Goal: Task Accomplishment & Management: Use online tool/utility

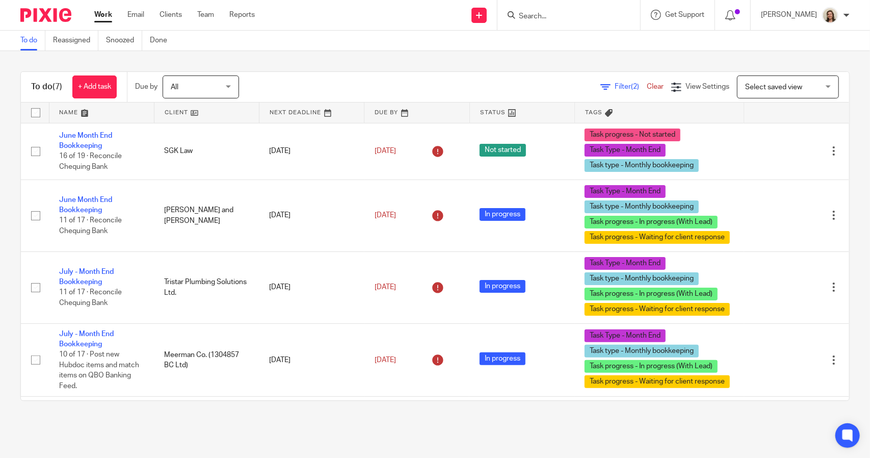
click at [615, 84] on span "Filter (2)" at bounding box center [631, 86] width 32 height 7
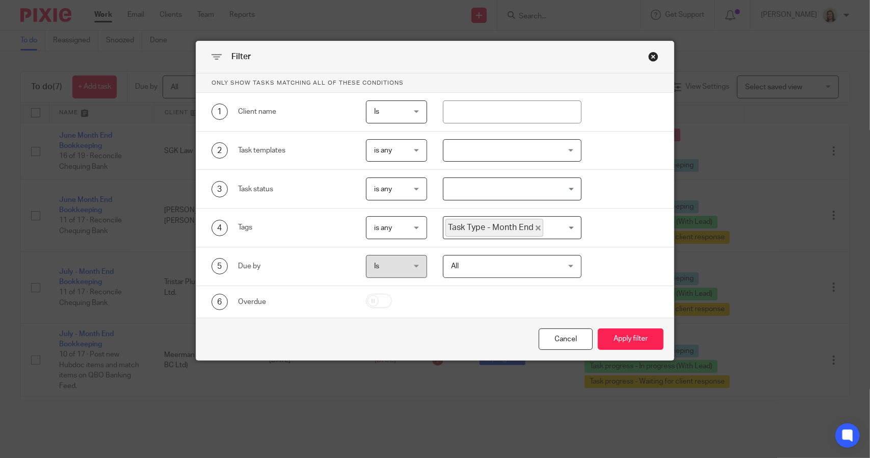
click at [536, 226] on icon "Deselect Task Type - Month End" at bounding box center [538, 227] width 5 height 5
click at [513, 229] on input "Search for option" at bounding box center [510, 228] width 131 height 18
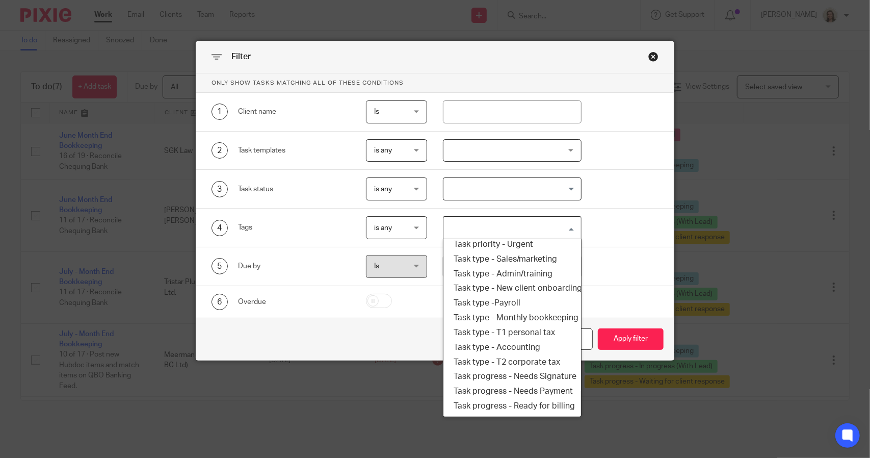
scroll to position [173, 0]
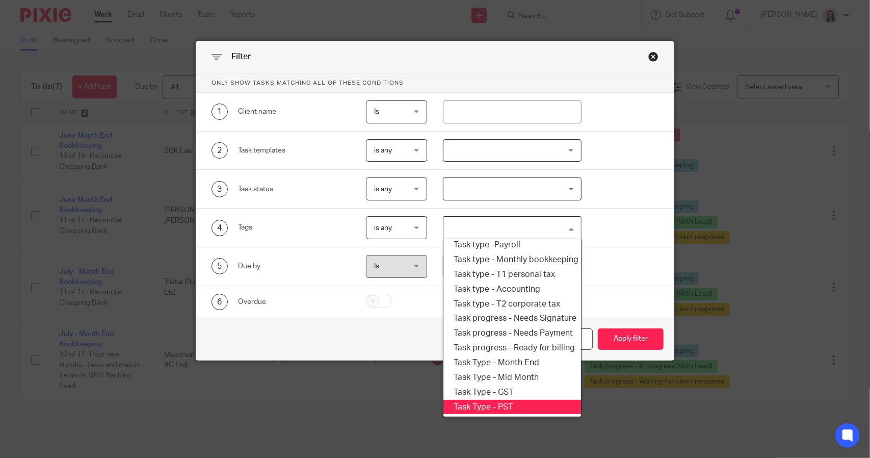
click at [500, 400] on li "Task Type - PST" at bounding box center [512, 407] width 137 height 15
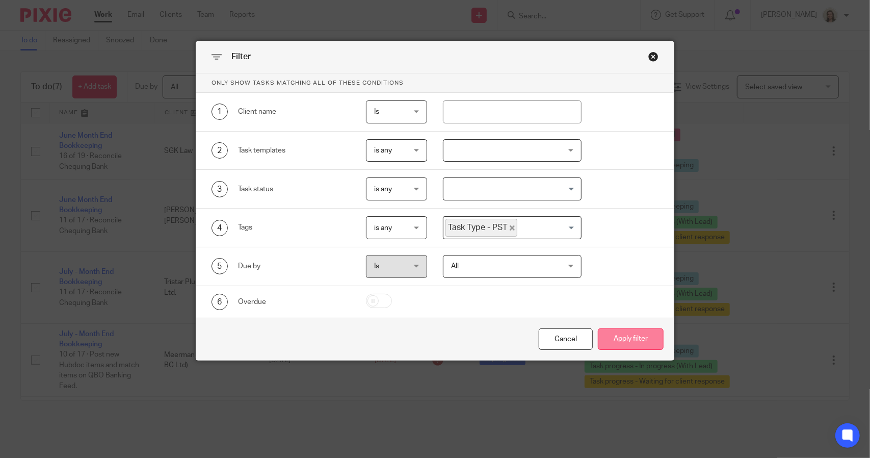
click at [602, 344] on button "Apply filter" at bounding box center [631, 339] width 66 height 22
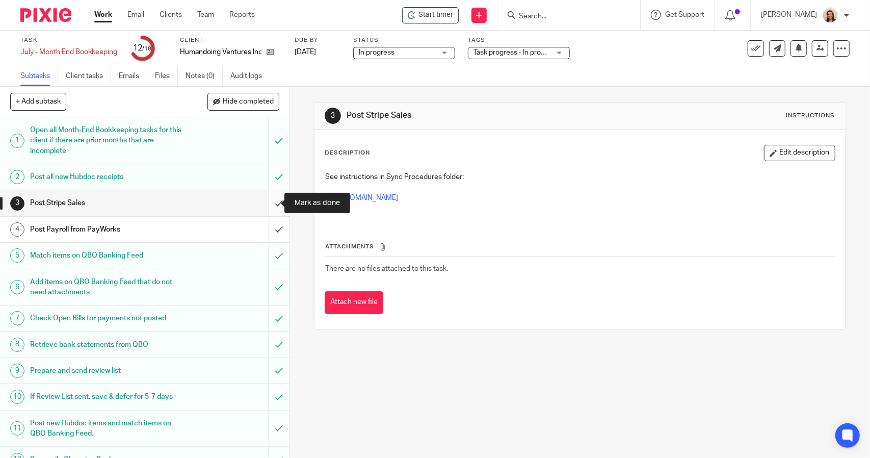
click at [268, 201] on input "submit" at bounding box center [145, 202] width 290 height 25
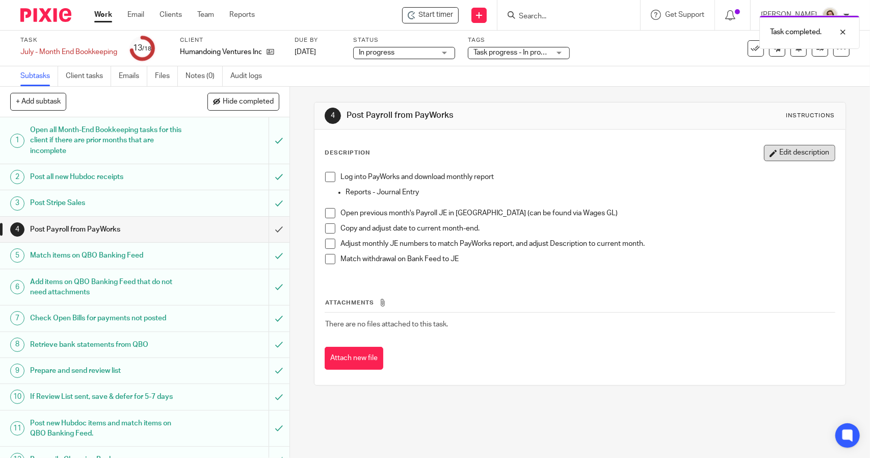
click at [783, 153] on button "Edit description" at bounding box center [799, 153] width 71 height 16
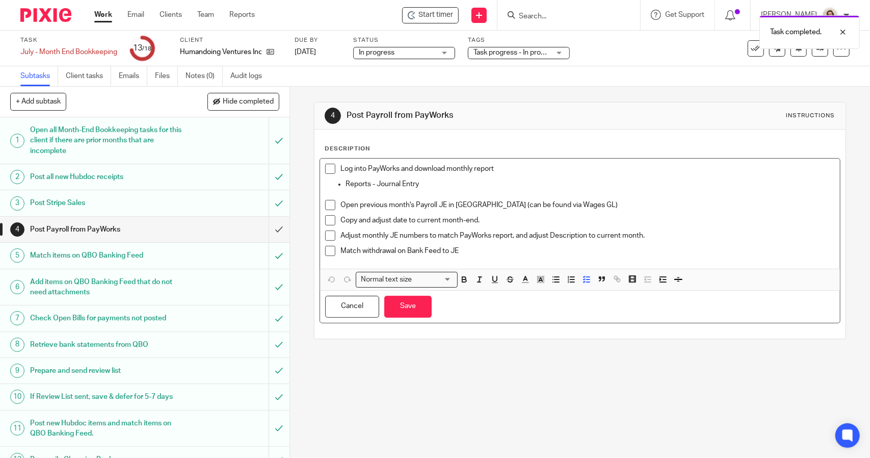
click at [336, 168] on li "Log into PayWorks and download monthly report" at bounding box center [579, 171] width 509 height 15
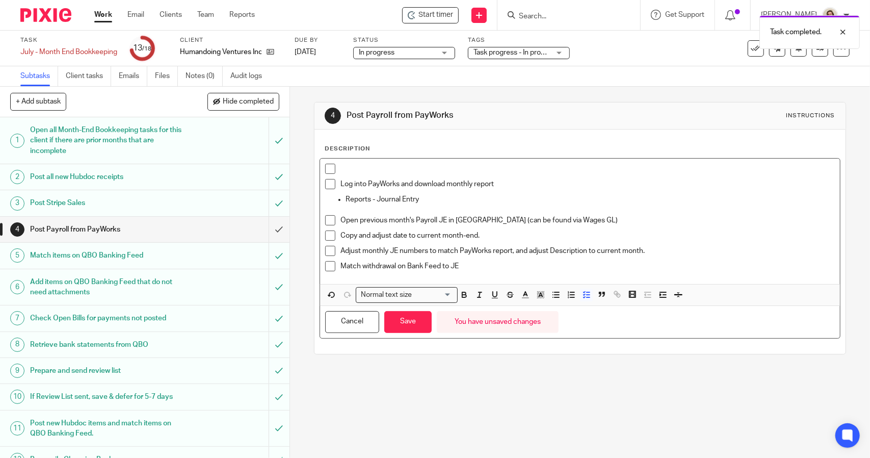
click at [389, 166] on p at bounding box center [588, 169] width 494 height 10
drag, startPoint x: 434, startPoint y: 167, endPoint x: 337, endPoint y: 164, distance: 97.9
click at [337, 164] on li "PLACEHOLDER JE ENTERED" at bounding box center [579, 171] width 509 height 15
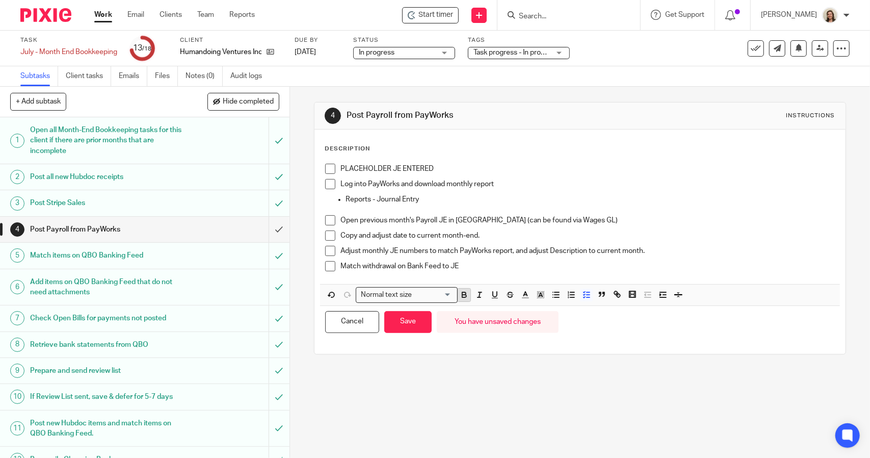
click at [467, 293] on span at bounding box center [485, 296] width 61 height 15
click at [463, 293] on icon "button" at bounding box center [464, 294] width 9 height 9
click at [402, 324] on button "Save" at bounding box center [407, 322] width 47 height 22
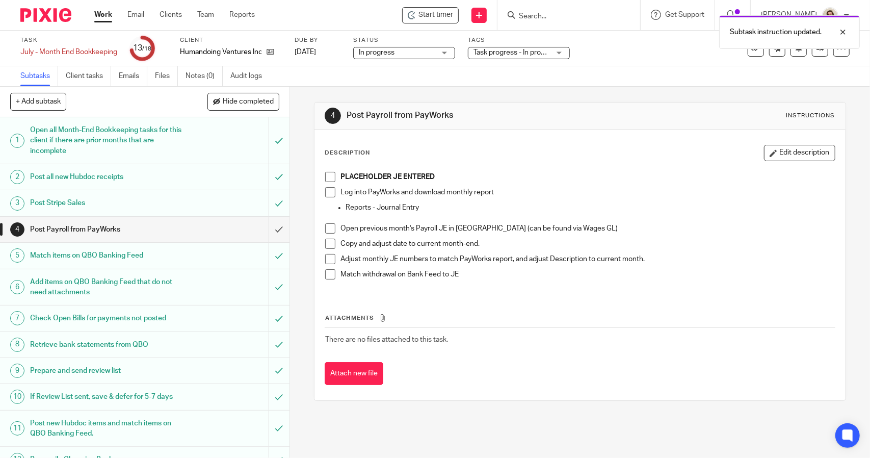
click at [328, 175] on span at bounding box center [330, 177] width 10 height 10
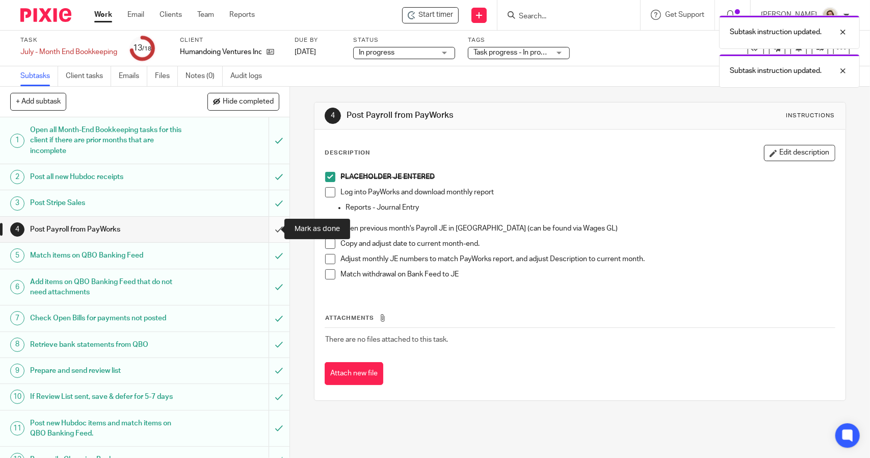
click at [266, 236] on input "submit" at bounding box center [145, 229] width 290 height 25
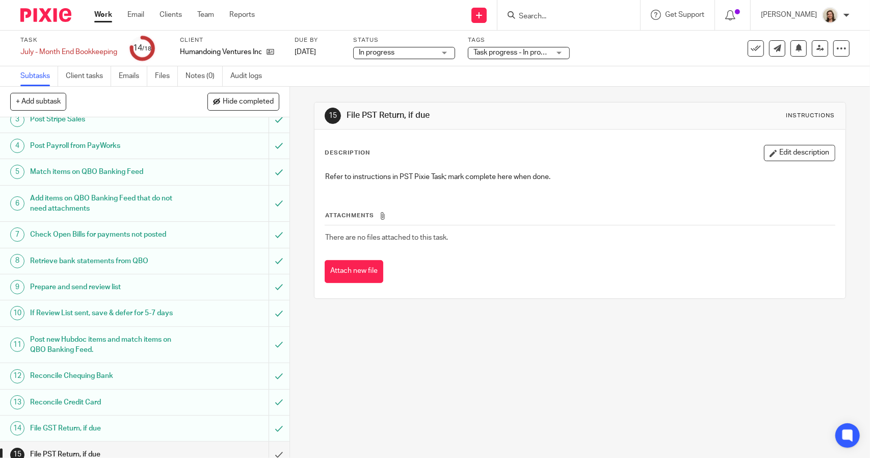
scroll to position [169, 0]
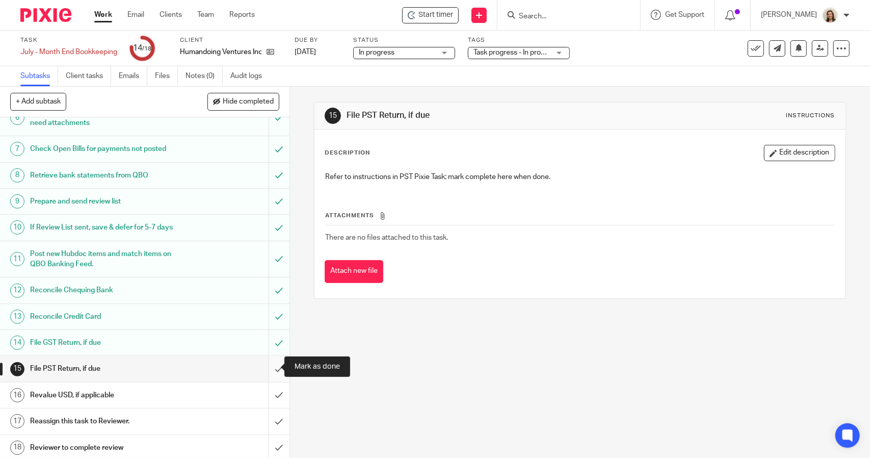
click at [271, 368] on input "submit" at bounding box center [145, 368] width 290 height 25
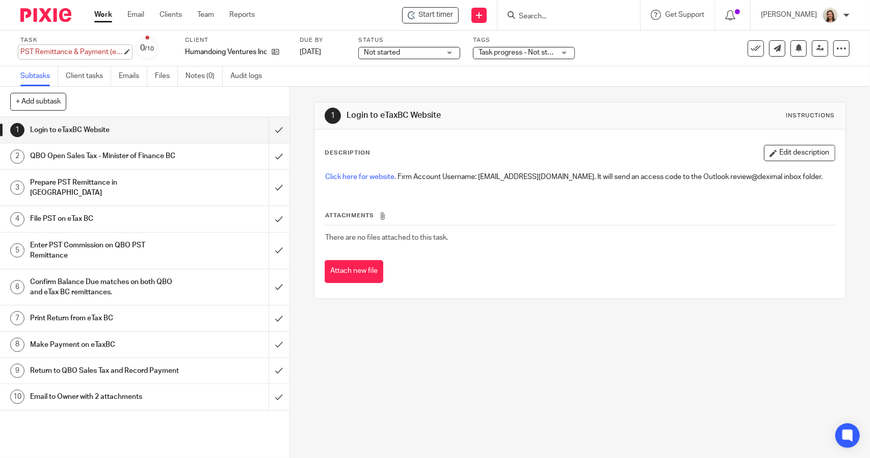
click at [94, 51] on div "PST Remittance & Payment (eTaxBC) - Quarterly Save PST Remittance & Payment (eT…" at bounding box center [71, 52] width 102 height 10
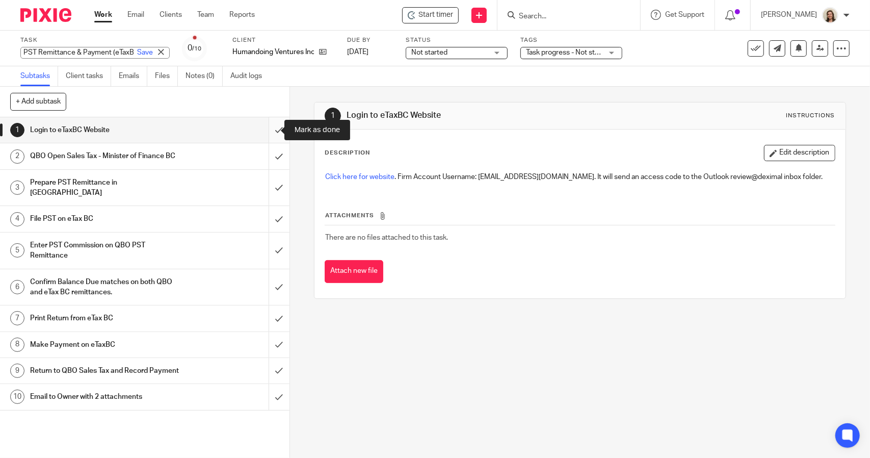
click at [271, 131] on input "submit" at bounding box center [145, 129] width 290 height 25
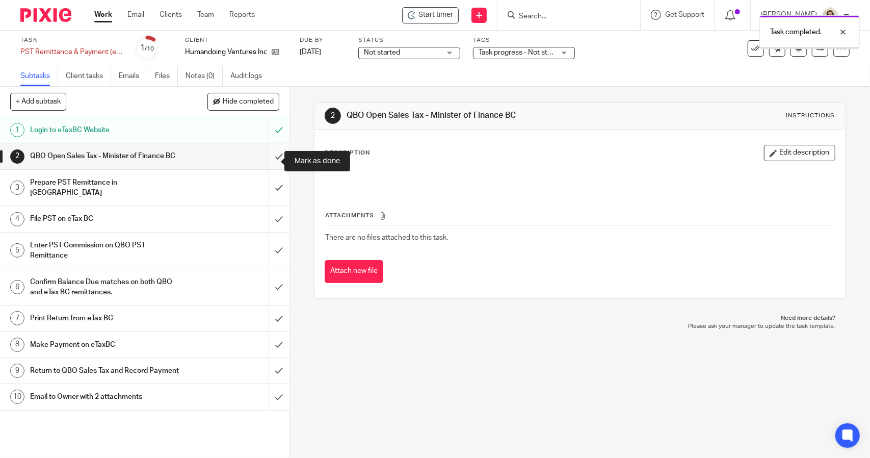
click at [266, 163] on input "submit" at bounding box center [145, 155] width 290 height 25
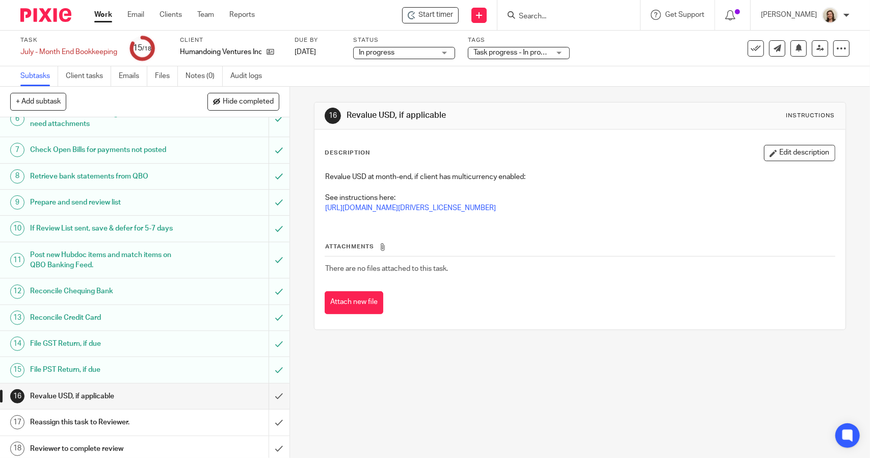
scroll to position [169, 0]
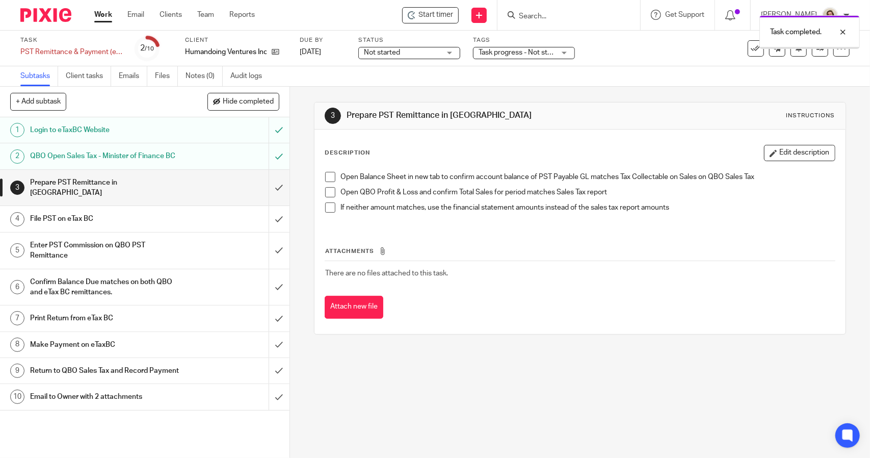
click at [327, 177] on span at bounding box center [330, 177] width 10 height 10
click at [326, 188] on span at bounding box center [330, 192] width 10 height 10
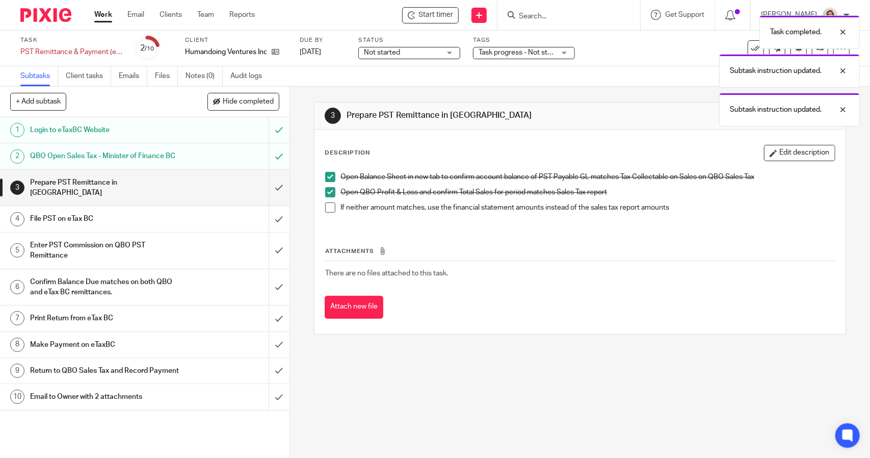
click at [327, 207] on span at bounding box center [330, 207] width 10 height 10
click at [271, 191] on input "submit" at bounding box center [145, 188] width 290 height 36
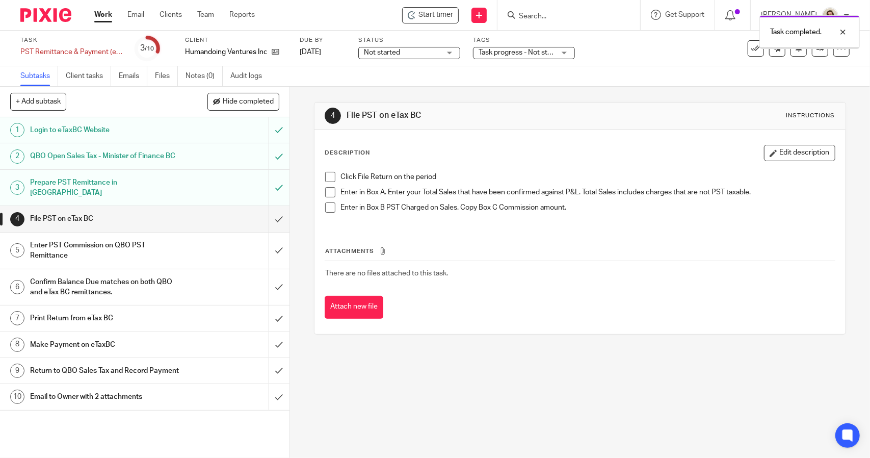
click at [330, 175] on span at bounding box center [330, 177] width 10 height 10
click at [328, 193] on span at bounding box center [330, 192] width 10 height 10
click at [328, 209] on span at bounding box center [330, 207] width 10 height 10
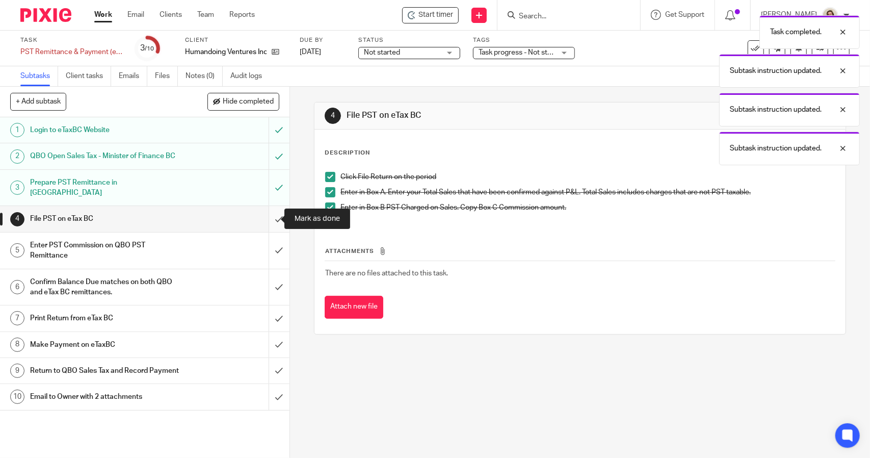
click at [270, 219] on input "submit" at bounding box center [145, 218] width 290 height 25
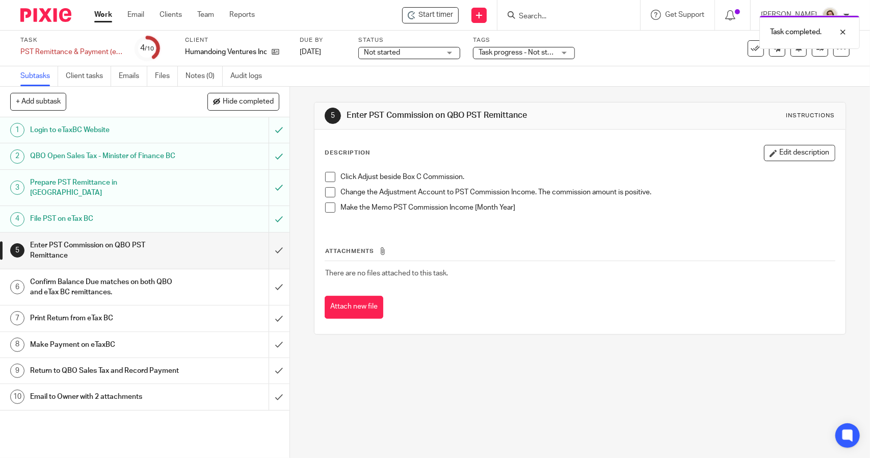
click at [327, 176] on span at bounding box center [330, 177] width 10 height 10
click at [325, 196] on span at bounding box center [330, 192] width 10 height 10
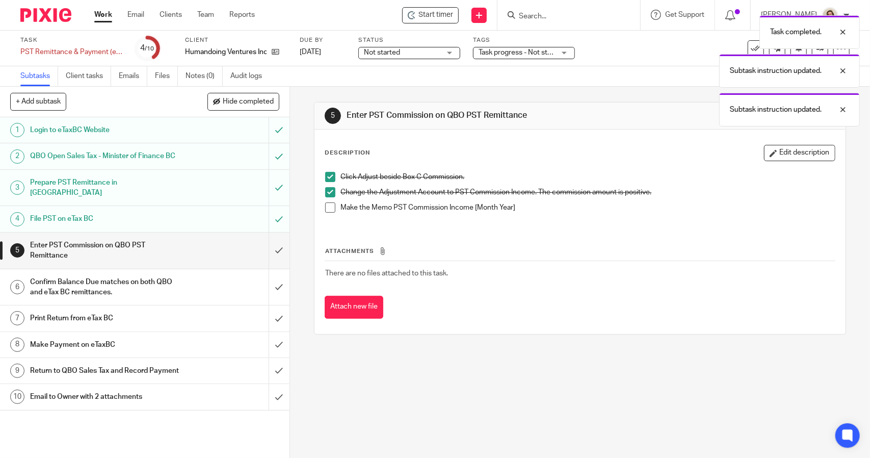
click at [328, 207] on span at bounding box center [330, 207] width 10 height 10
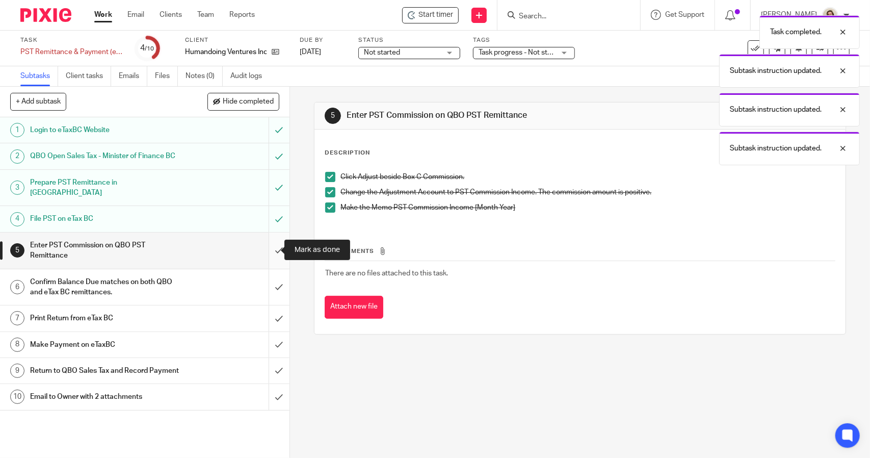
click at [273, 248] on input "submit" at bounding box center [145, 251] width 290 height 36
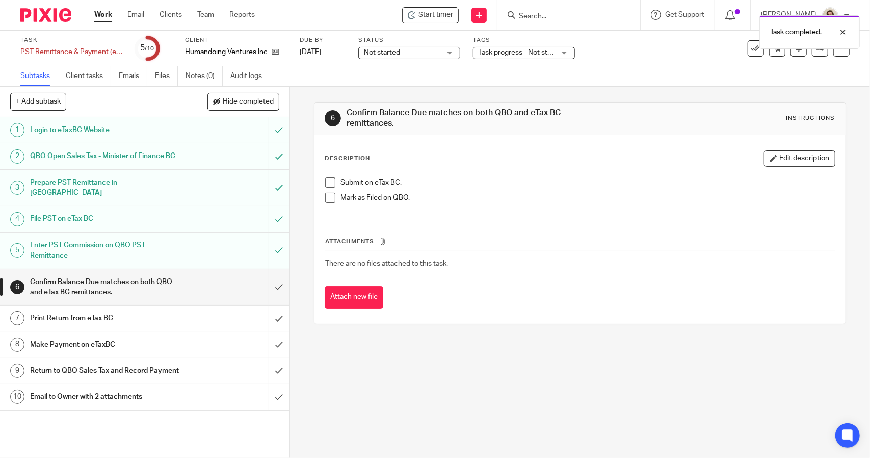
click at [327, 181] on span at bounding box center [330, 182] width 10 height 10
click at [330, 197] on span at bounding box center [330, 198] width 10 height 10
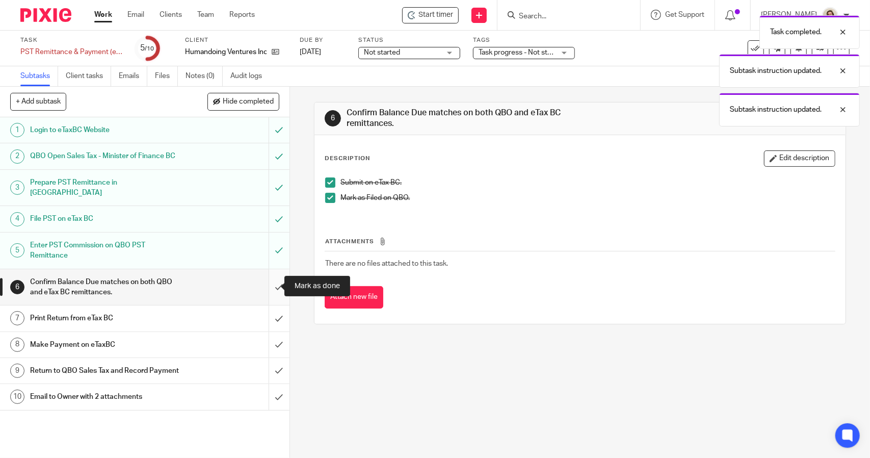
click at [273, 286] on input "submit" at bounding box center [145, 287] width 290 height 36
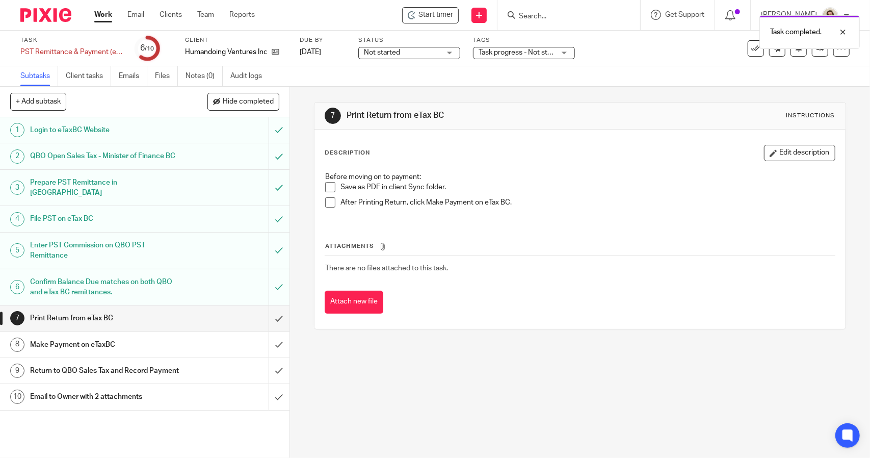
click at [330, 184] on span at bounding box center [330, 187] width 10 height 10
click at [326, 198] on span at bounding box center [330, 202] width 10 height 10
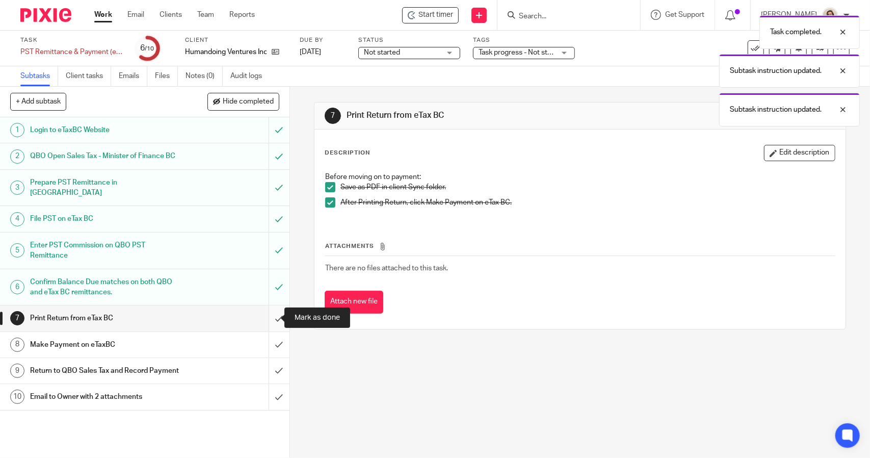
click at [274, 316] on input "submit" at bounding box center [145, 317] width 290 height 25
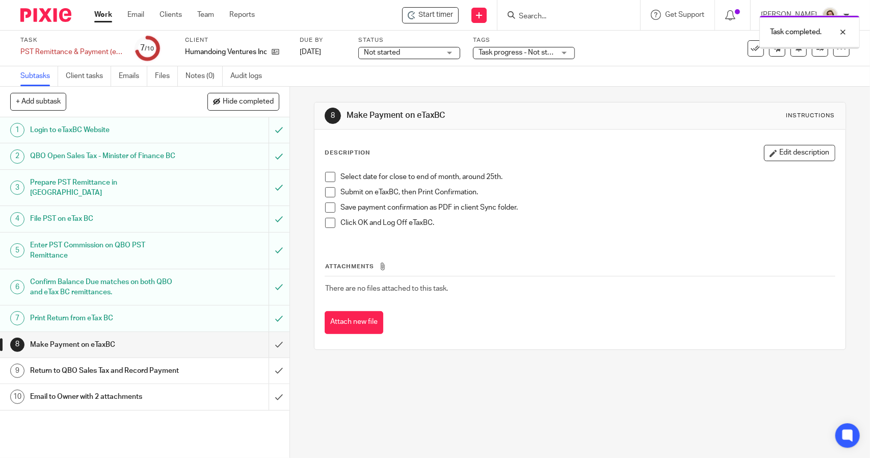
click at [325, 177] on span at bounding box center [330, 177] width 10 height 10
click at [328, 191] on span at bounding box center [330, 192] width 10 height 10
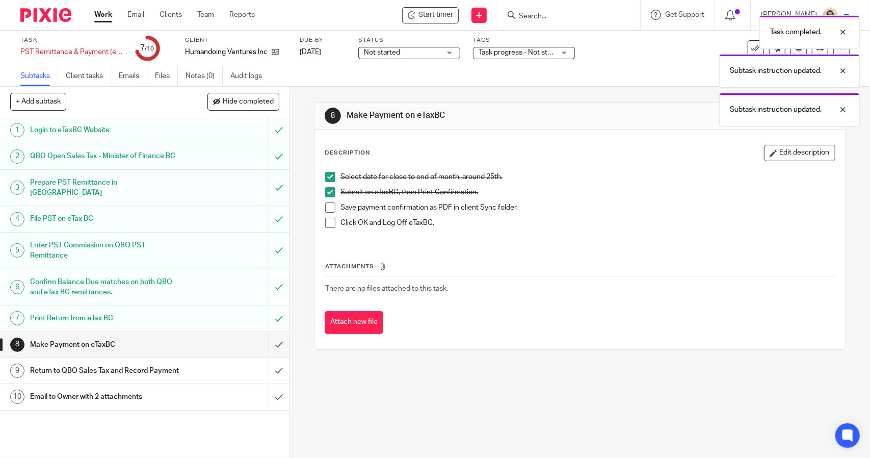
click at [327, 210] on span at bounding box center [330, 207] width 10 height 10
click at [328, 221] on span at bounding box center [330, 223] width 10 height 10
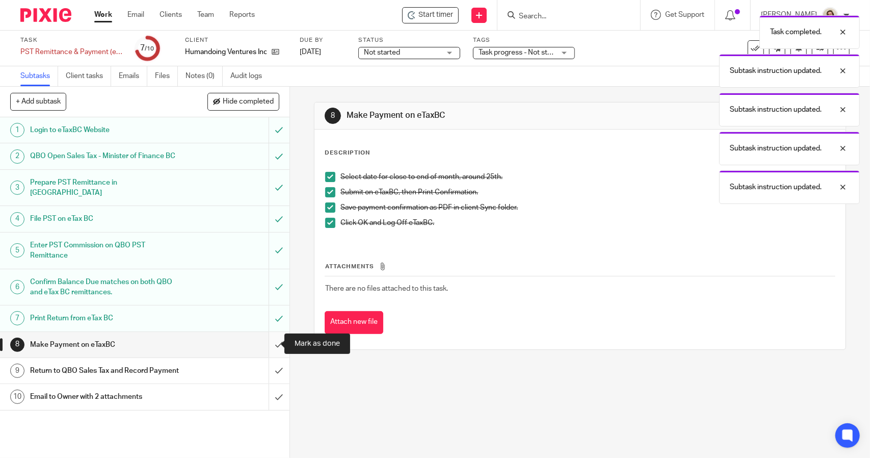
click at [270, 337] on input "submit" at bounding box center [145, 344] width 290 height 25
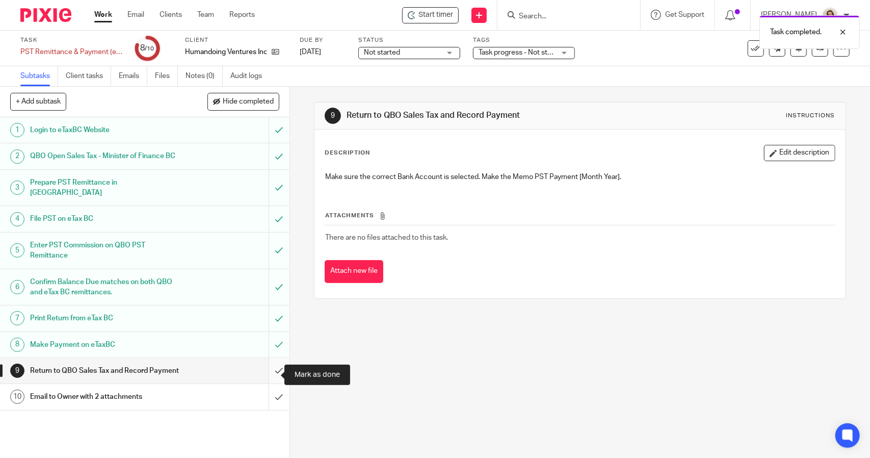
click at [271, 372] on input "submit" at bounding box center [145, 370] width 290 height 25
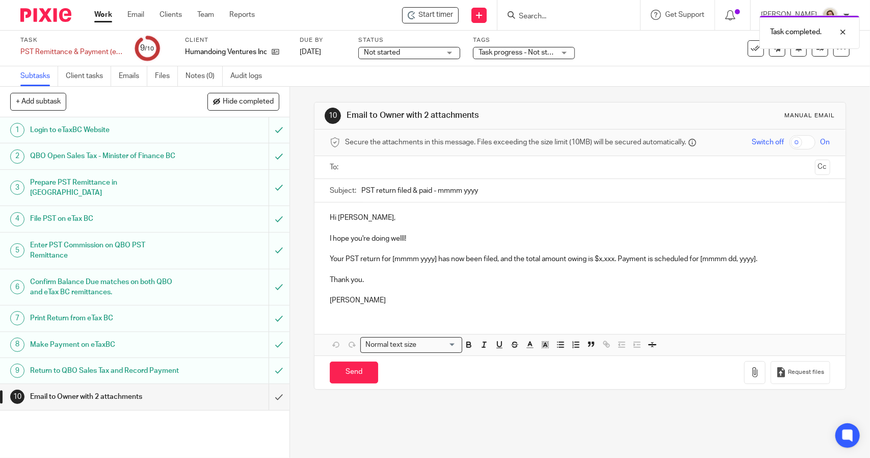
click at [378, 187] on input "PST return filed & paid - mmmm yyyy" at bounding box center [596, 190] width 469 height 23
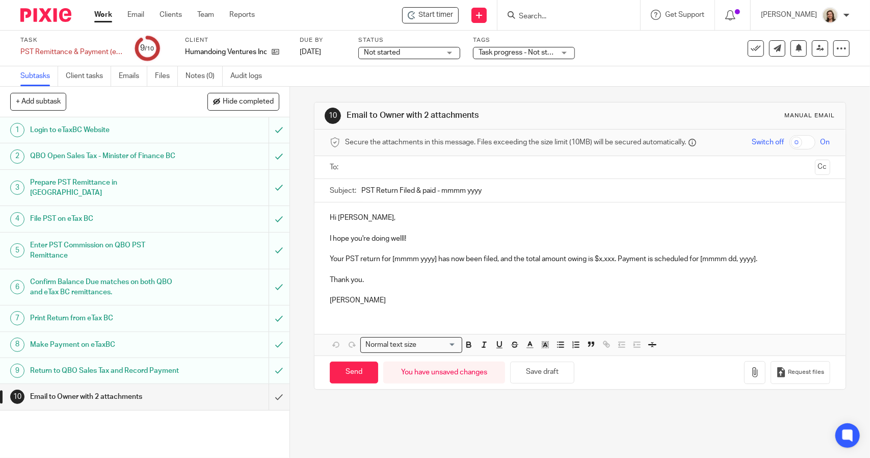
drag, startPoint x: 501, startPoint y: 192, endPoint x: 420, endPoint y: 190, distance: 80.6
click at [420, 190] on input "PST Return Filed & paid - mmmm yyyy" at bounding box center [596, 190] width 469 height 23
click at [551, 362] on button "Save draft" at bounding box center [542, 373] width 64 height 22
click at [434, 261] on p "Your PST return for [mmmm yyyy] has now been filed, and the total amount owing …" at bounding box center [580, 259] width 500 height 10
click at [362, 186] on input "PST Return Filed & Payment Scheduled" at bounding box center [596, 190] width 469 height 23
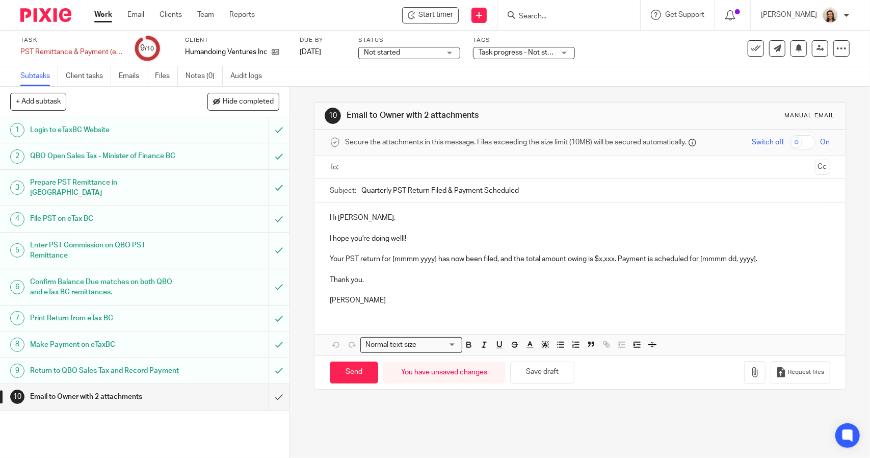
type input "Quarterly PST Return Filed & Payment Scheduled"
click at [434, 259] on p "Your PST return for [mmmm yyyy] has now been filed, and the total amount owing …" at bounding box center [580, 259] width 500 height 10
click at [343, 260] on p "Your PST return for [mmmm yyyy] has now been filed, and the total amount owing …" at bounding box center [580, 259] width 500 height 10
click at [466, 260] on p "Your Quarterly PST return for [mmmm yyyy] has now been filed, and the total amo…" at bounding box center [580, 259] width 500 height 10
click at [673, 260] on p "Your Quarterly PST return for period end 2025.07.31 has now been filed, and the…" at bounding box center [580, 259] width 500 height 10
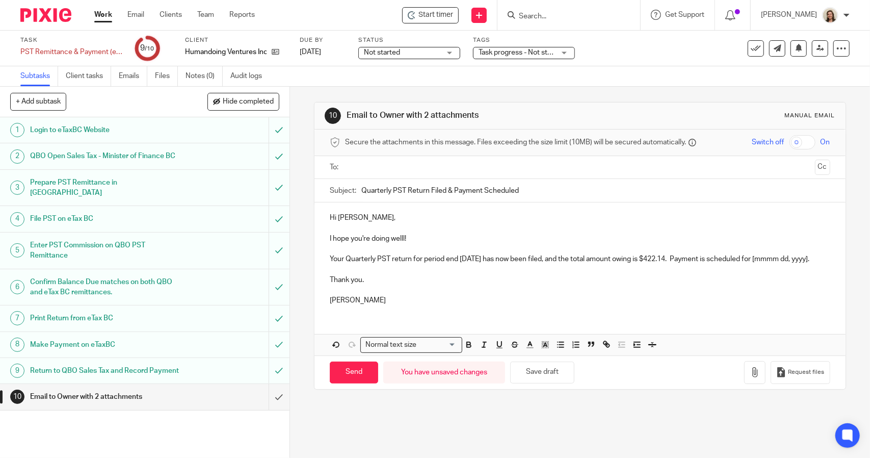
drag, startPoint x: 344, startPoint y: 269, endPoint x: 768, endPoint y: 262, distance: 424.3
click at [768, 262] on p "Your Quarterly PST return for period end 2025.07.31 has now been filed, and the…" at bounding box center [580, 259] width 500 height 10
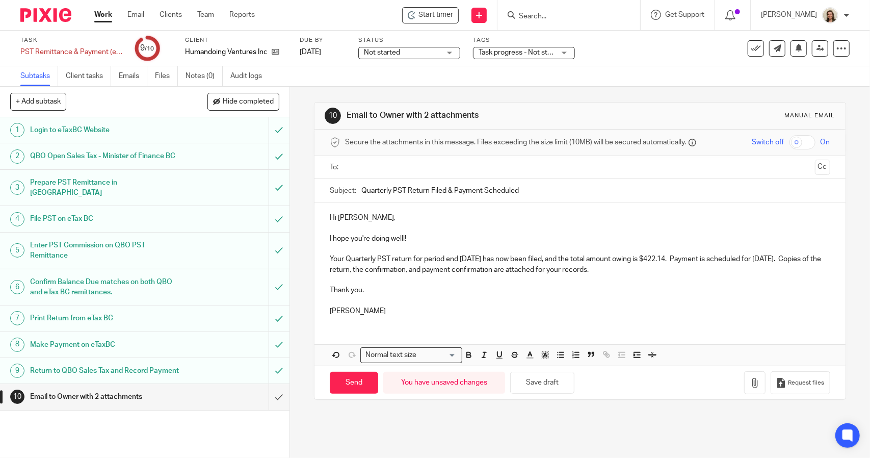
click at [345, 299] on p at bounding box center [580, 300] width 500 height 10
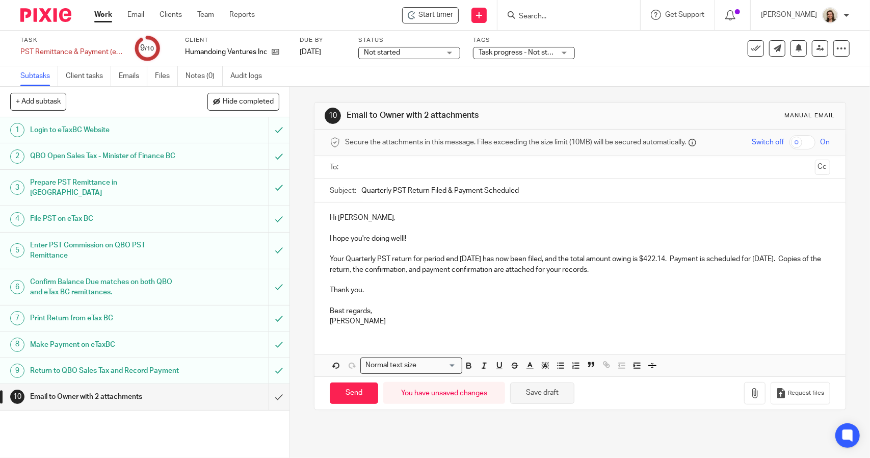
click at [555, 387] on button "Save draft" at bounding box center [542, 393] width 64 height 22
click at [745, 395] on button "button" at bounding box center [755, 393] width 21 height 23
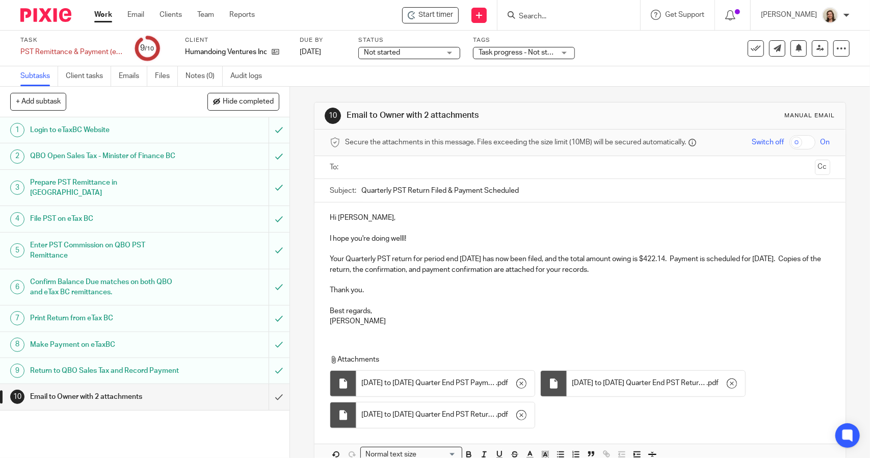
click at [392, 167] on input "text" at bounding box center [580, 168] width 462 height 12
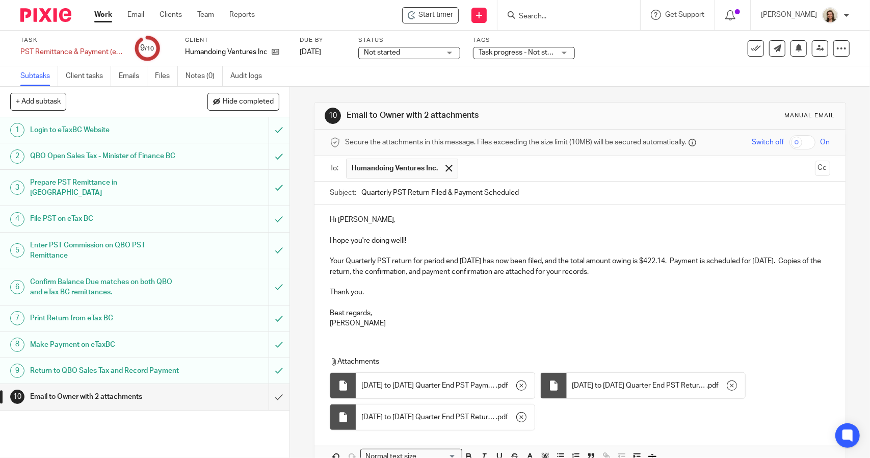
click at [627, 283] on p at bounding box center [580, 282] width 500 height 10
click at [352, 306] on p at bounding box center [580, 303] width 500 height 10
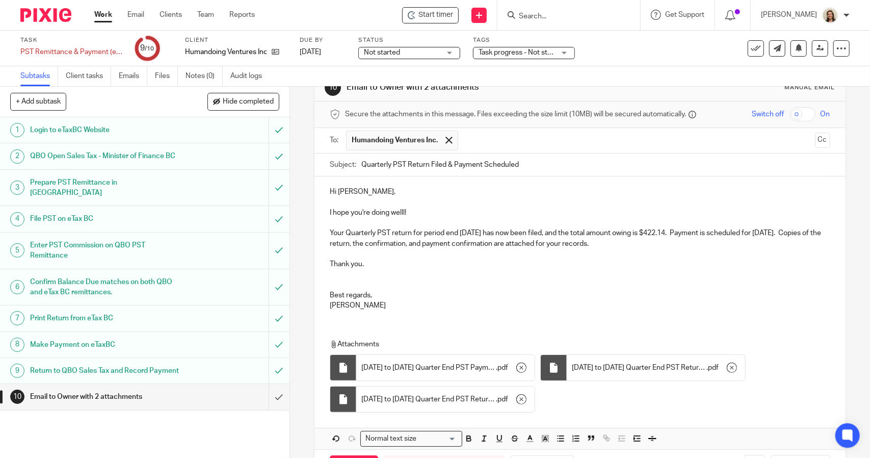
scroll to position [51, 0]
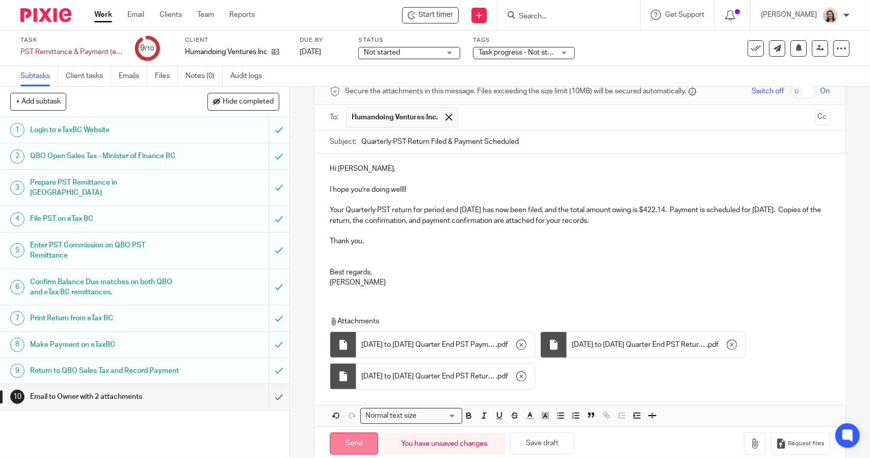
click at [368, 434] on input "Send" at bounding box center [354, 443] width 48 height 22
type input "Sent"
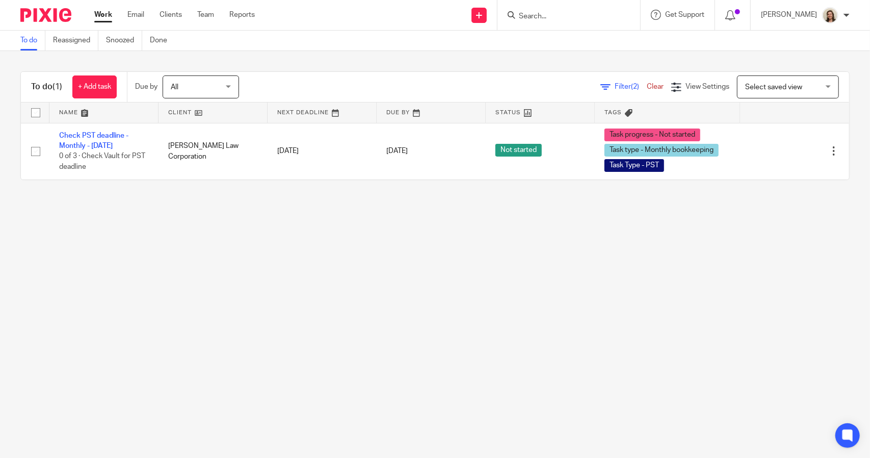
click at [615, 86] on span "Filter (2)" at bounding box center [631, 86] width 32 height 7
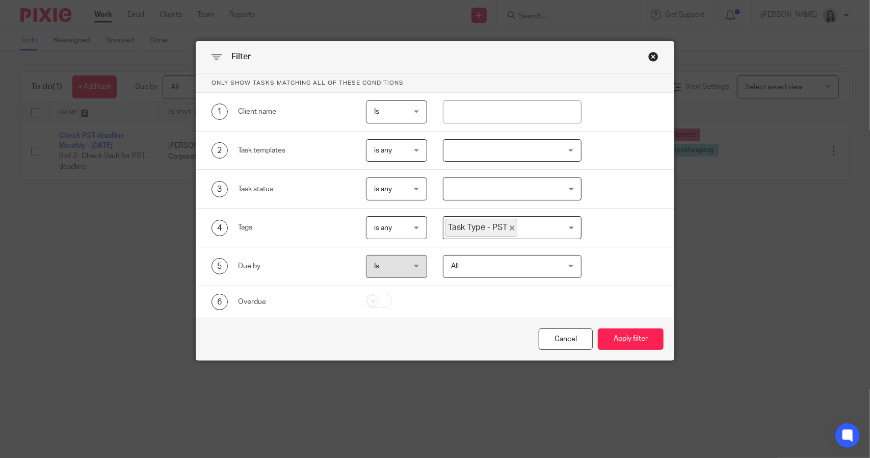
click at [510, 225] on icon "Deselect Task Type - PST" at bounding box center [512, 227] width 5 height 5
click at [505, 227] on input "Search for option" at bounding box center [510, 228] width 131 height 18
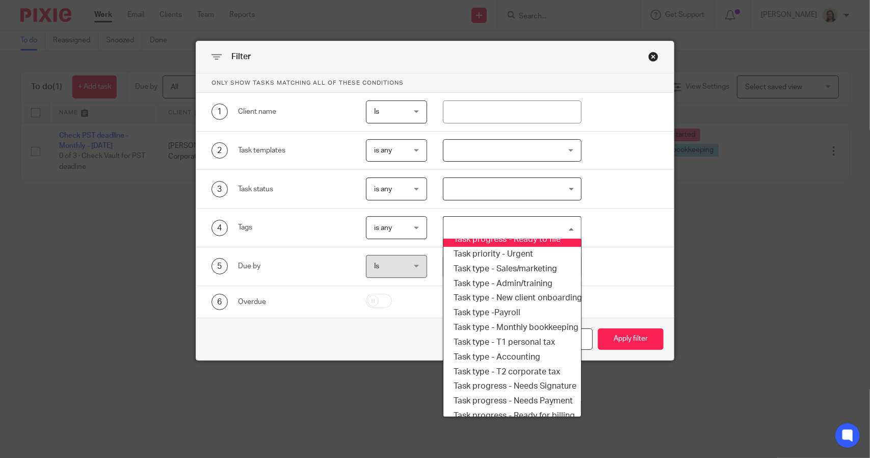
scroll to position [173, 0]
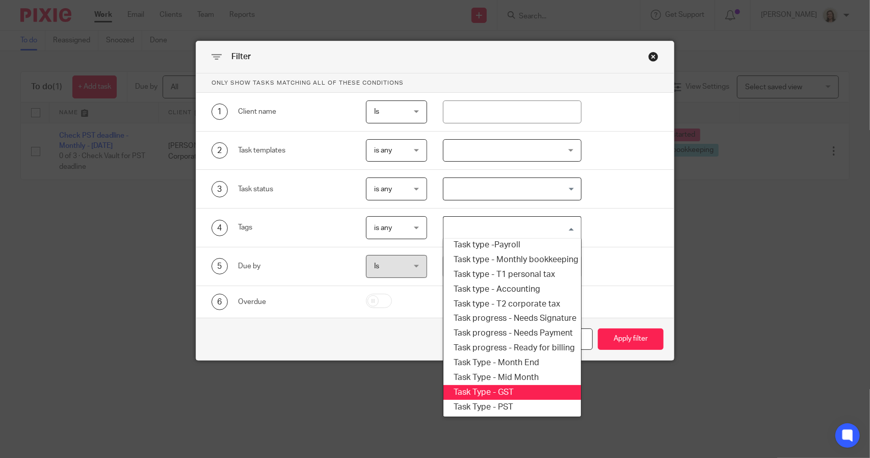
click at [502, 385] on li "Task Type - GST" at bounding box center [512, 392] width 137 height 15
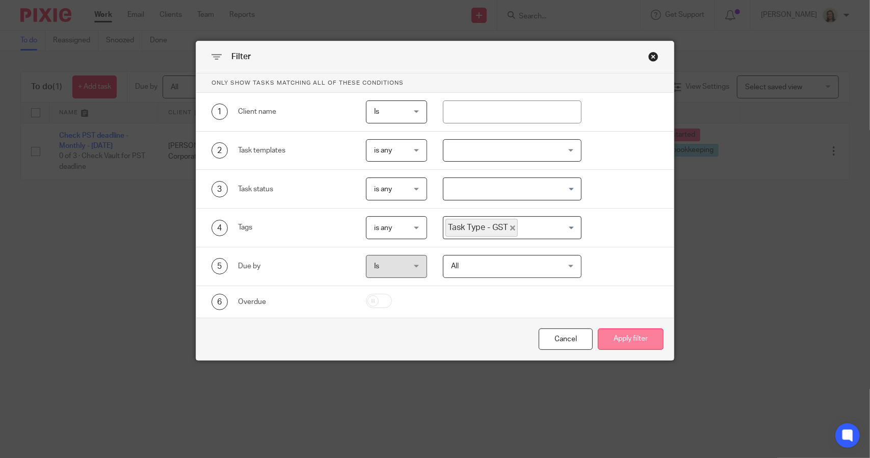
click at [613, 339] on button "Apply filter" at bounding box center [631, 339] width 66 height 22
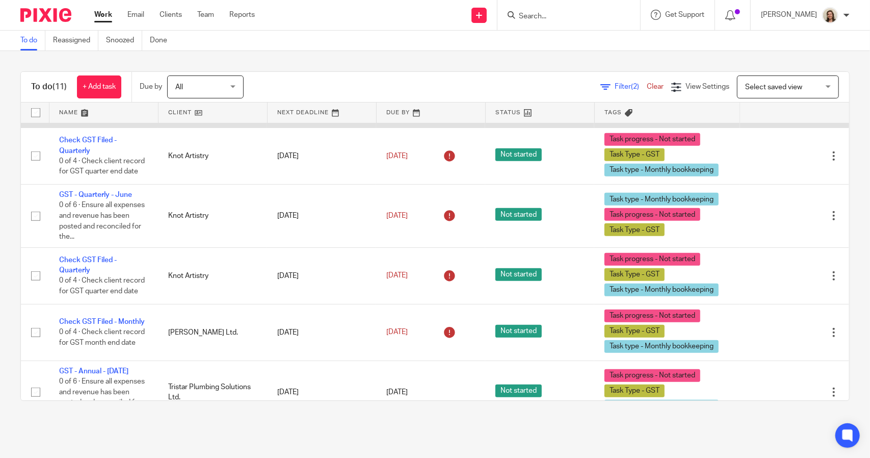
scroll to position [458, 0]
